Goal: Transaction & Acquisition: Download file/media

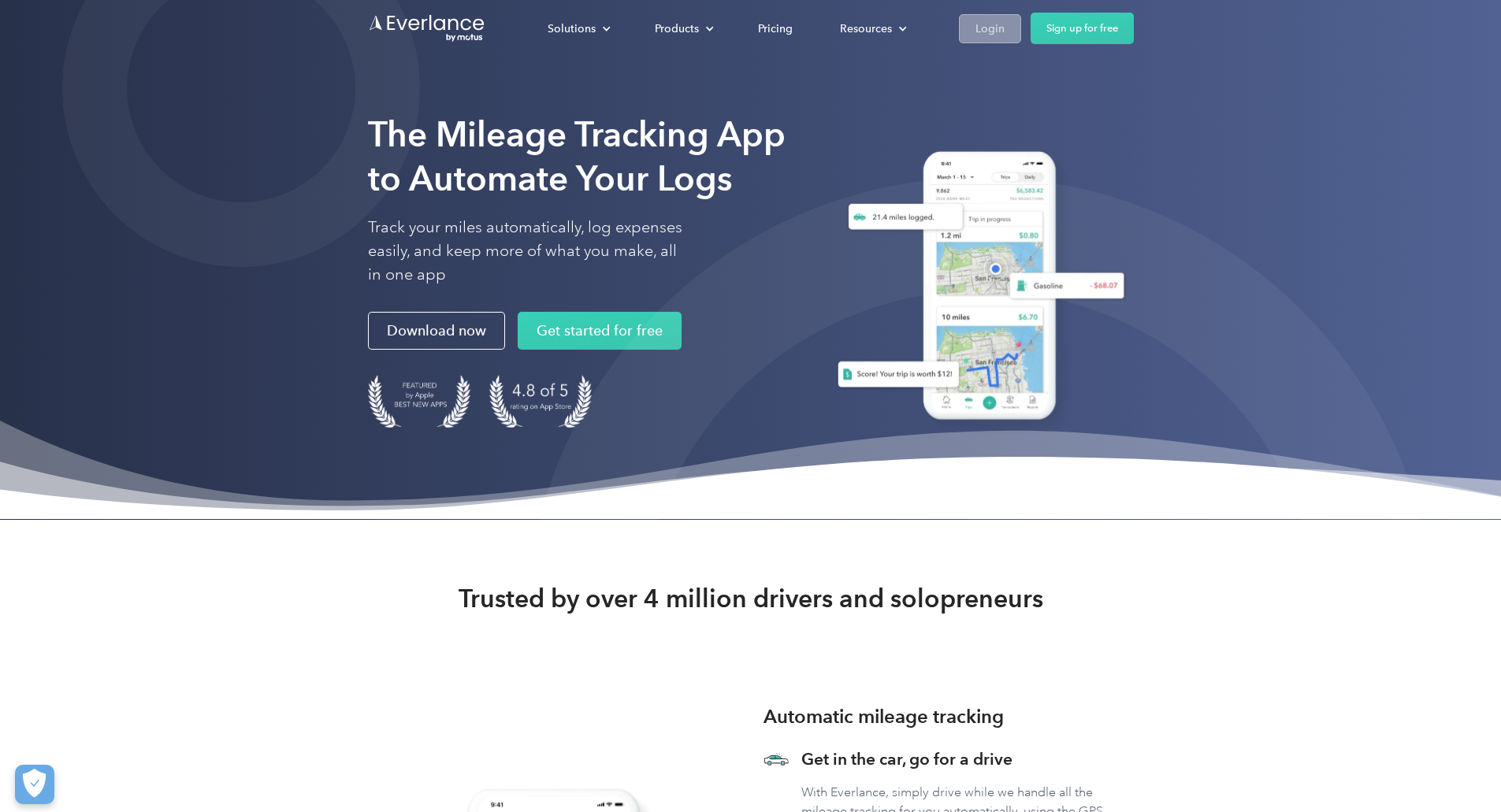
click at [1005, 33] on div "Login" at bounding box center [990, 28] width 29 height 19
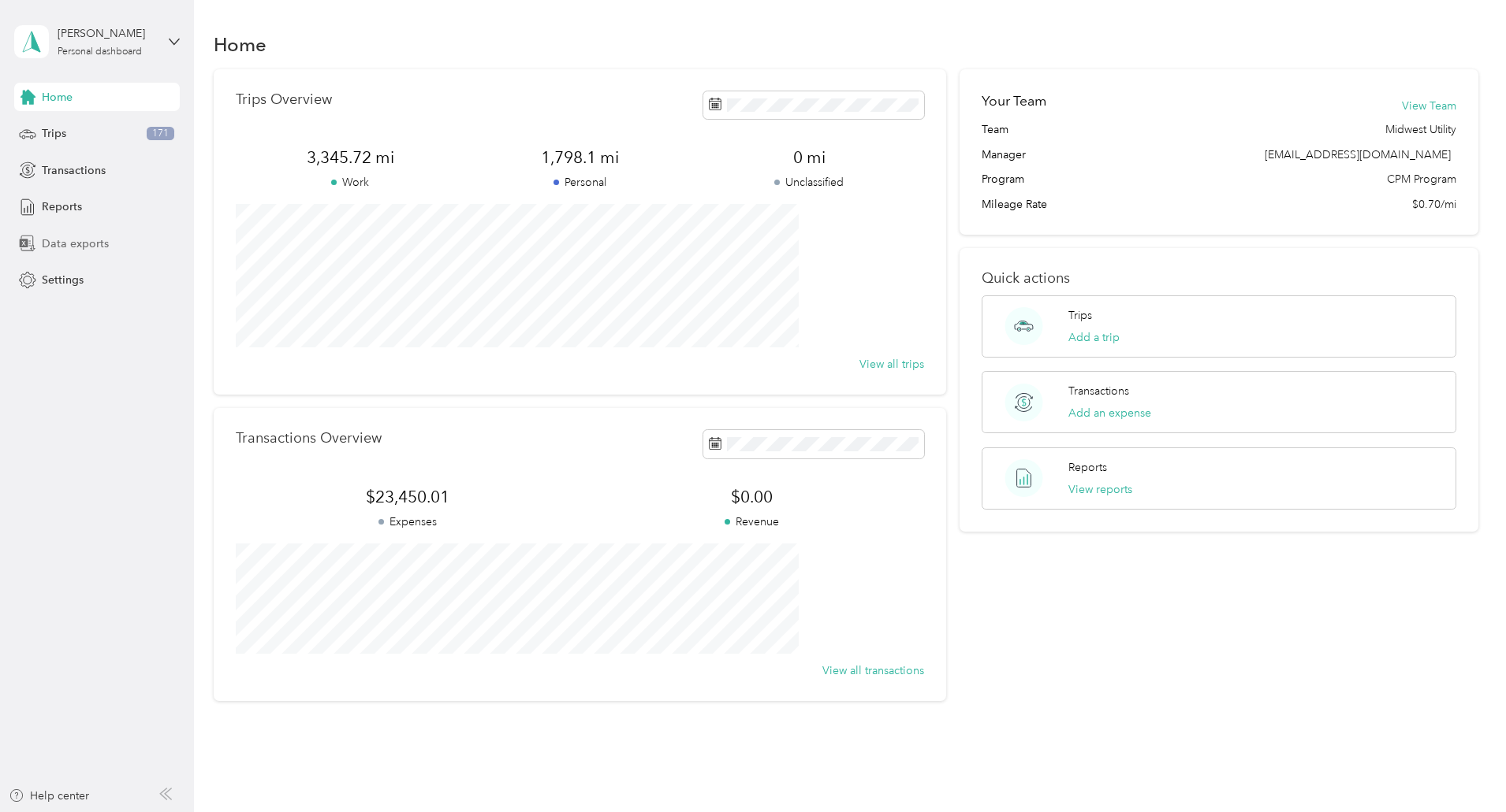
click at [91, 248] on span "Data exports" at bounding box center [75, 244] width 67 height 17
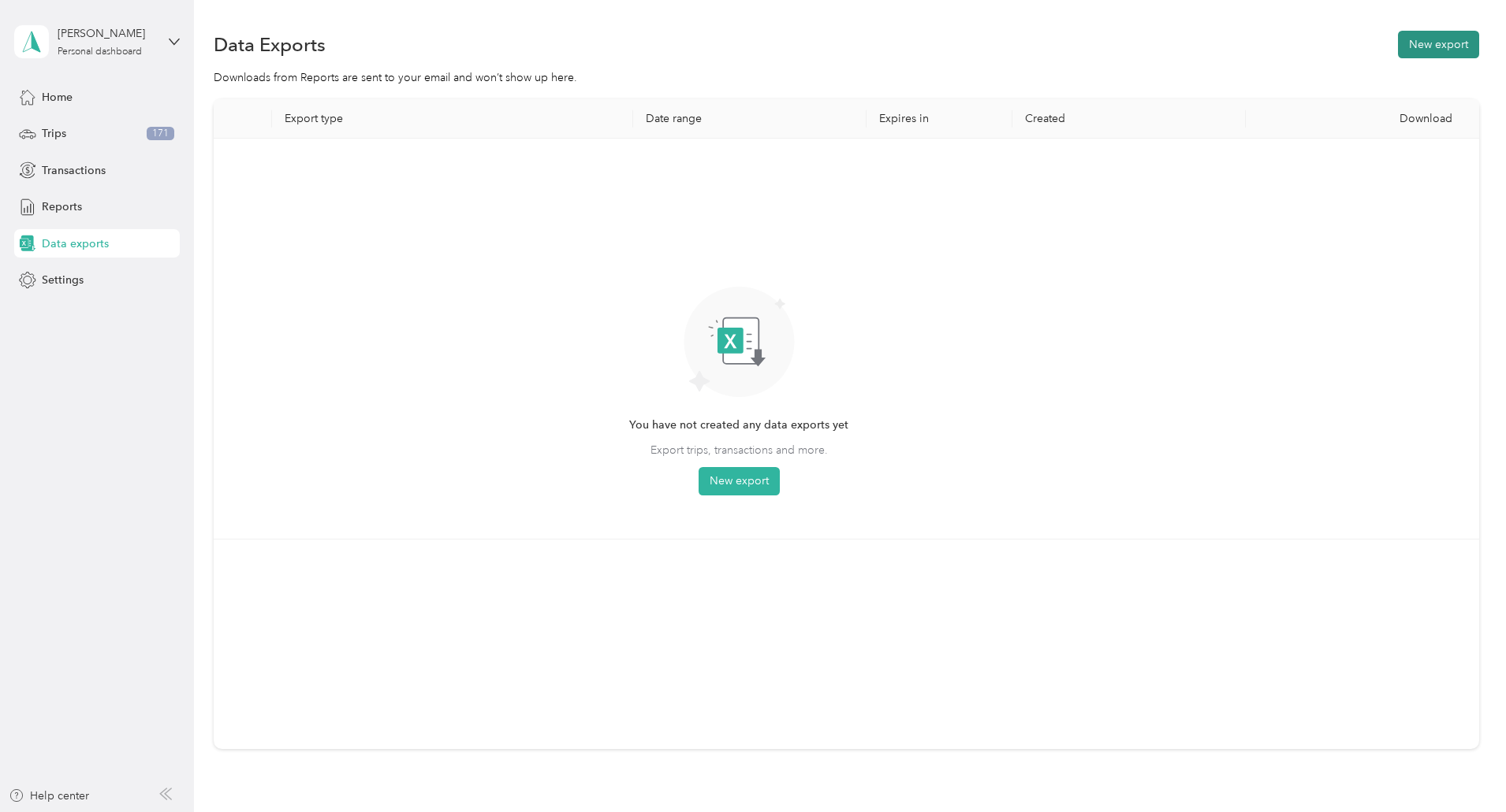
click at [1398, 48] on button "New export" at bounding box center [1438, 44] width 81 height 27
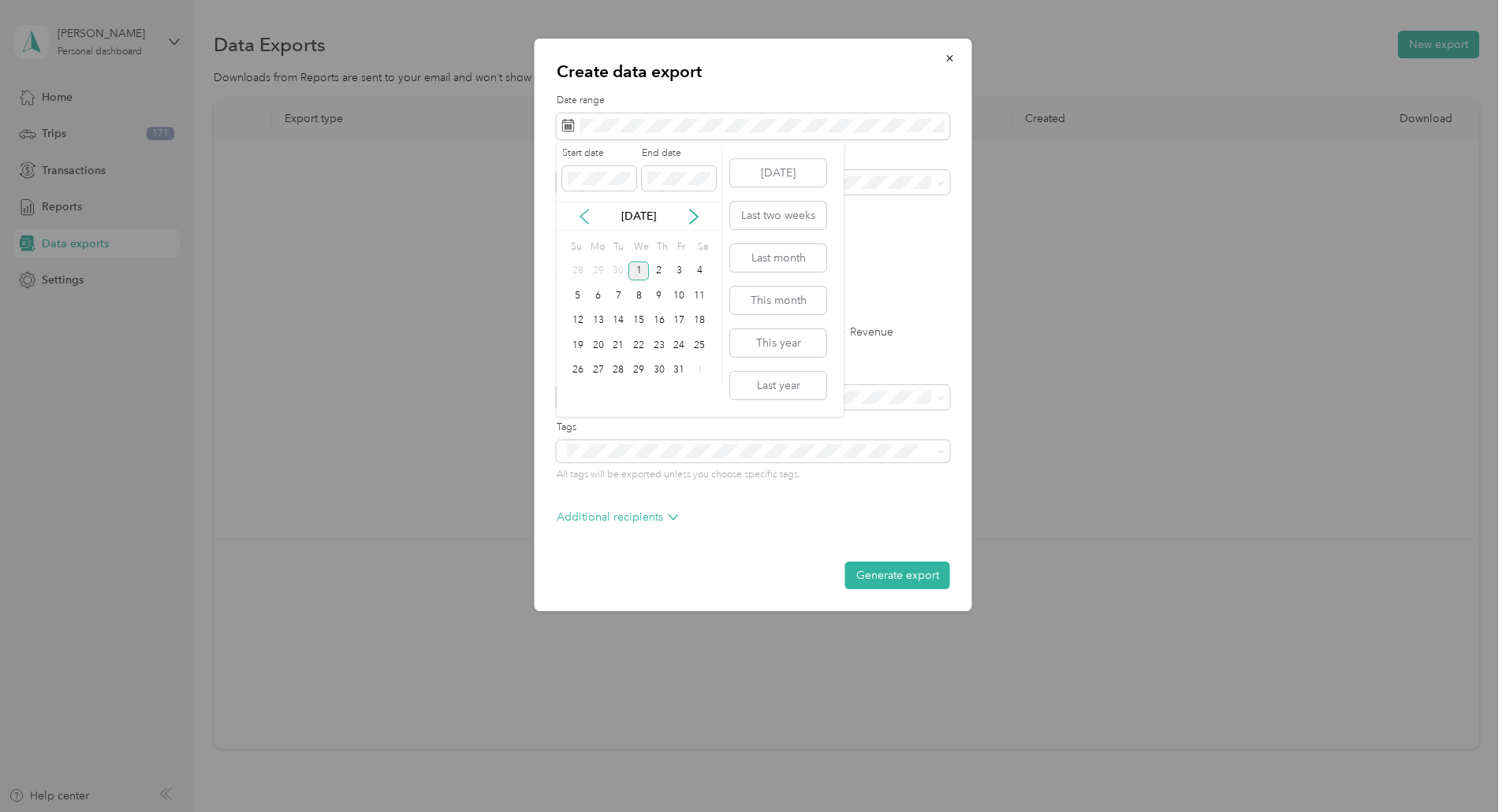
click at [589, 218] on icon at bounding box center [584, 217] width 16 height 16
click at [599, 277] on div "1" at bounding box center [597, 271] width 20 height 19
click at [617, 367] on div "30" at bounding box center [618, 371] width 20 height 19
click at [612, 174] on span at bounding box center [753, 182] width 393 height 26
click at [601, 233] on span "Midwest Utility" at bounding box center [603, 234] width 71 height 13
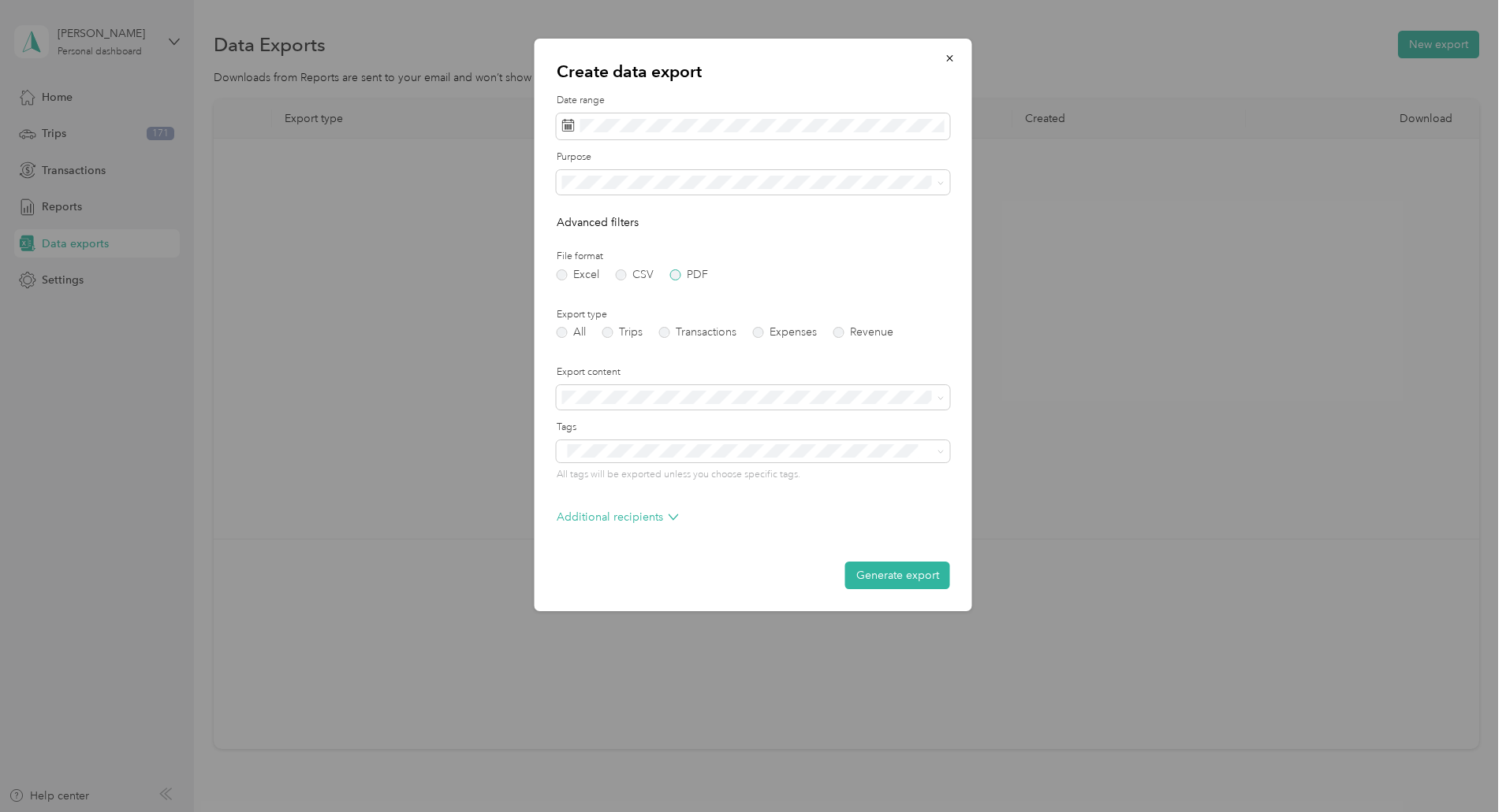
click at [686, 273] on label "PDF" at bounding box center [689, 275] width 38 height 11
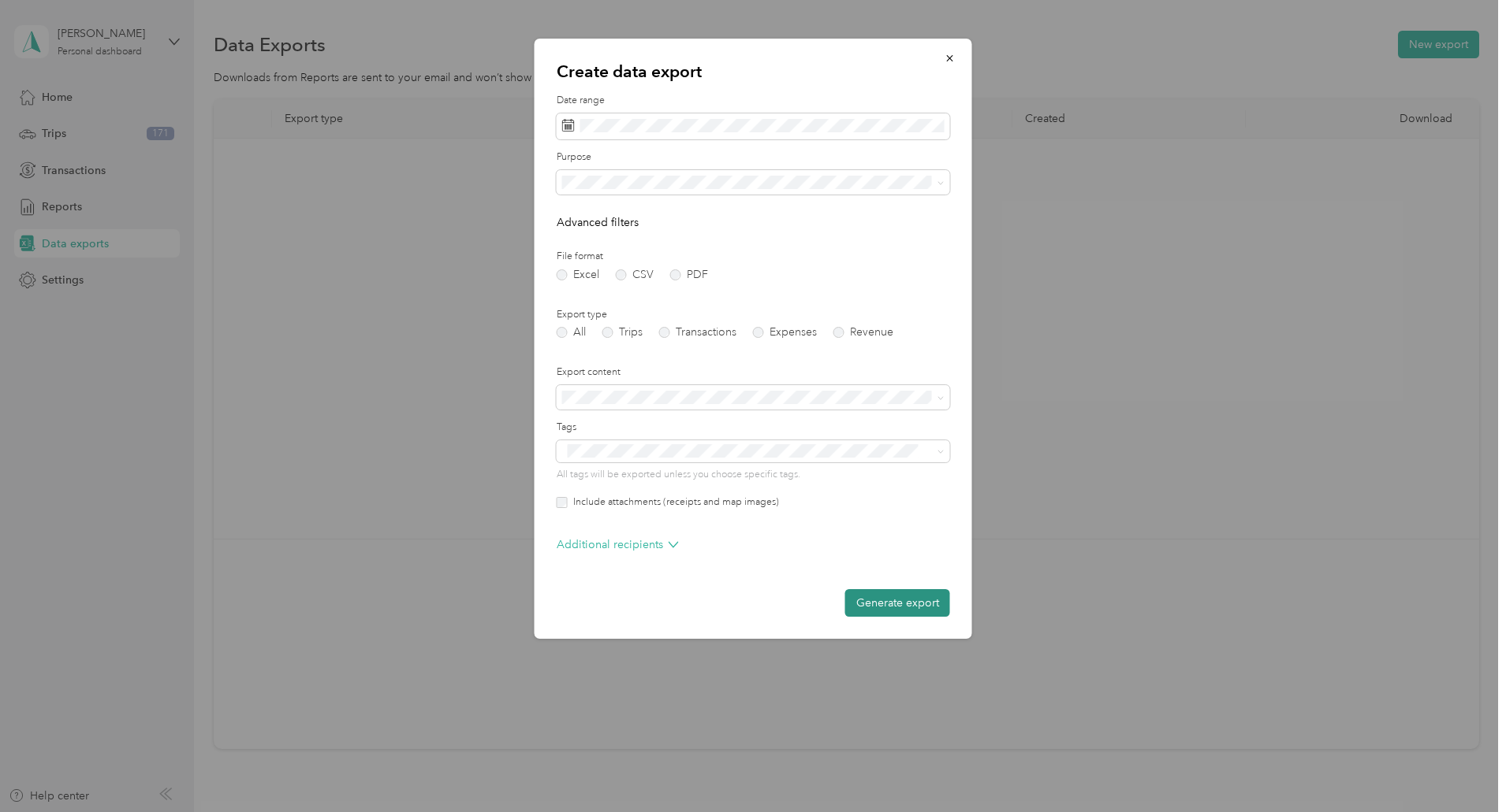
click at [866, 595] on button "Generate export" at bounding box center [897, 602] width 105 height 27
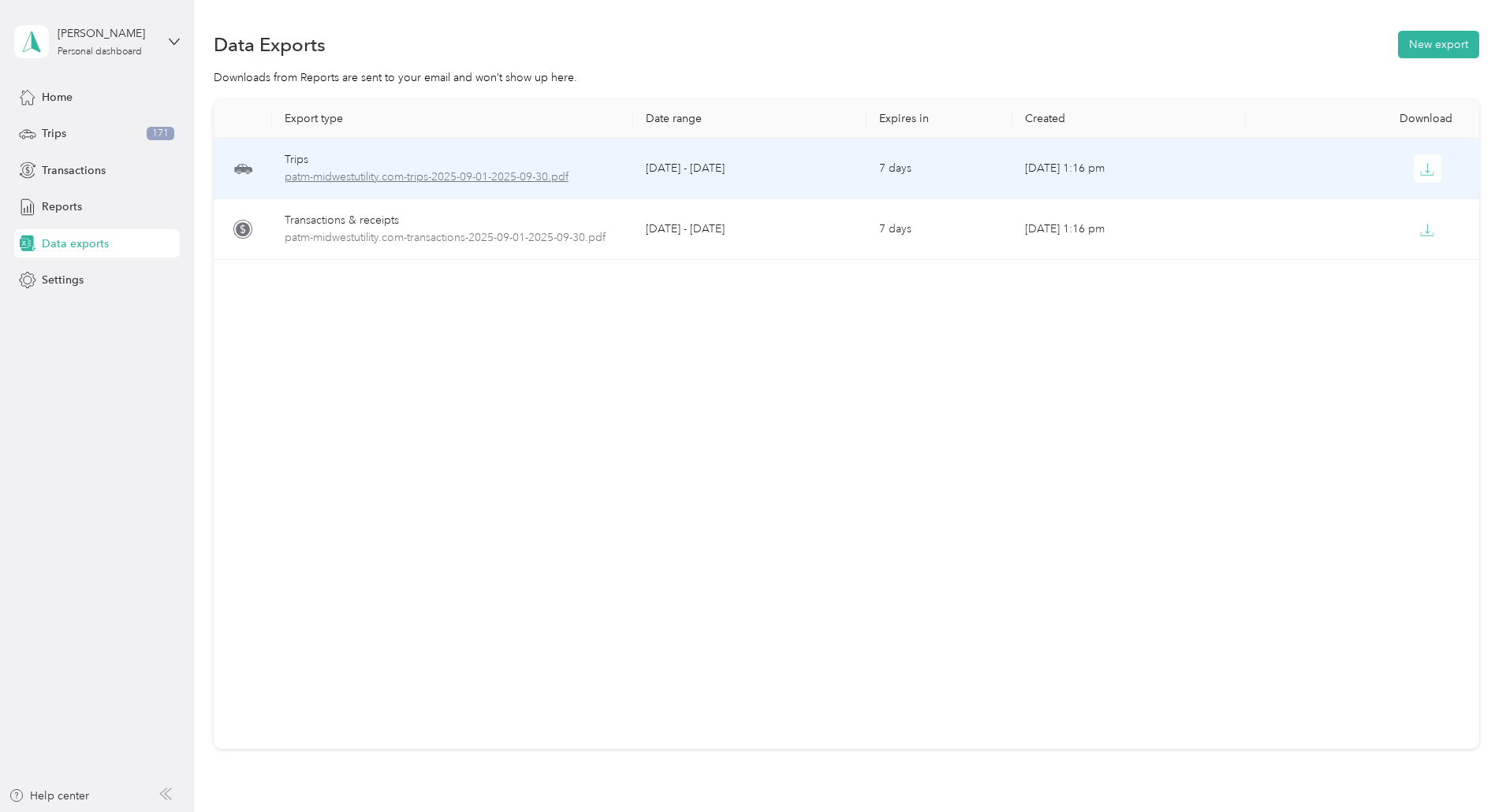
click at [387, 176] on span "patm-midwestutility.com-trips-2025-09-01-2025-09-30.pdf" at bounding box center [452, 177] width 336 height 18
click at [393, 160] on div "Trips" at bounding box center [452, 160] width 336 height 18
click at [1420, 176] on icon "button" at bounding box center [1427, 169] width 14 height 14
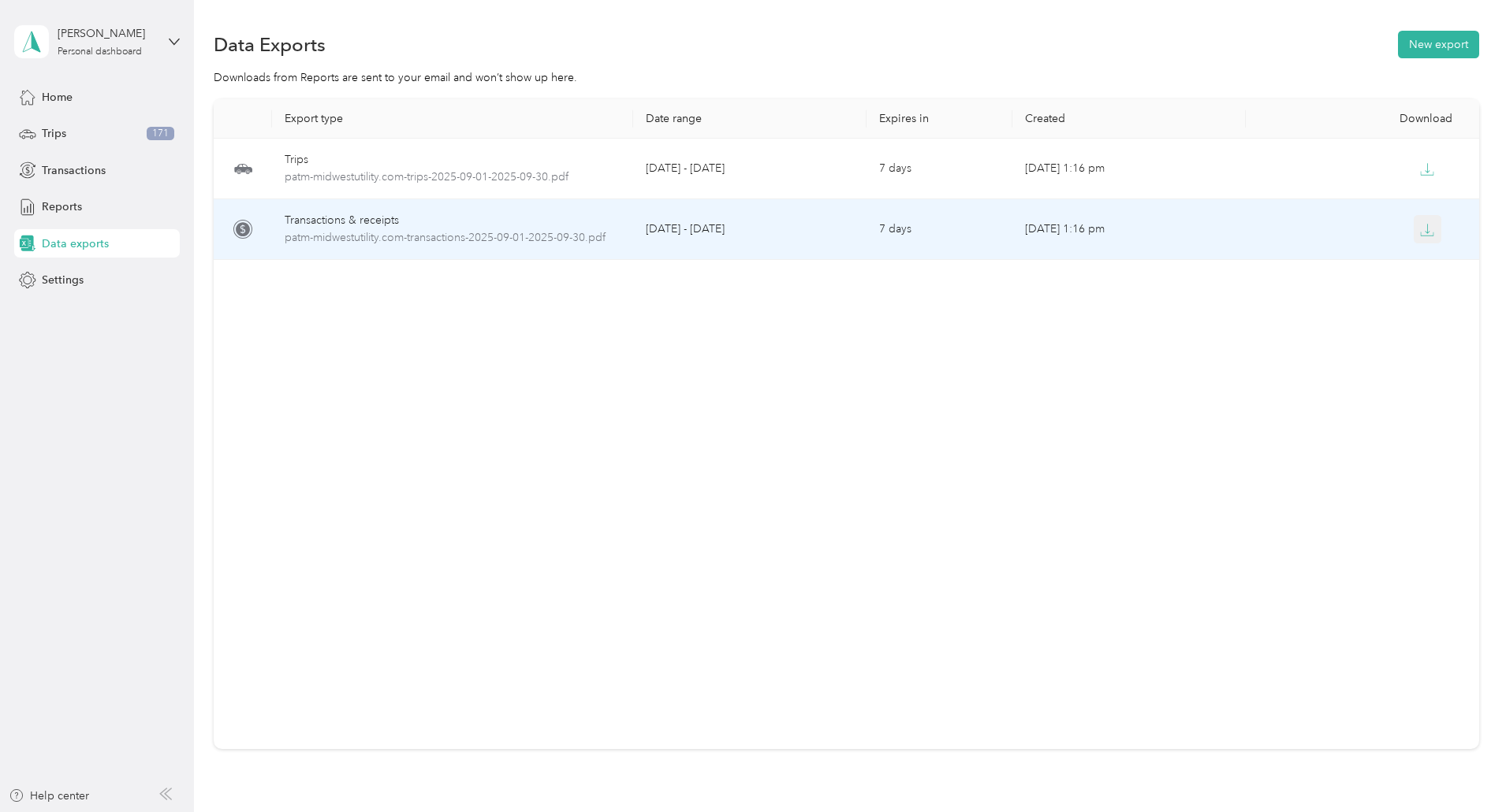
click at [1421, 233] on icon "button" at bounding box center [1427, 234] width 12 height 4
